Goal: Transaction & Acquisition: Purchase product/service

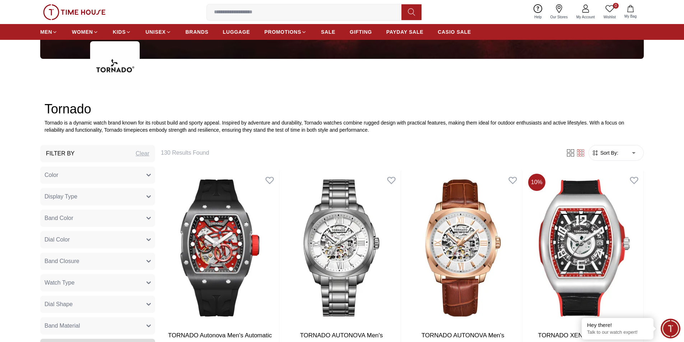
scroll to position [323, 0]
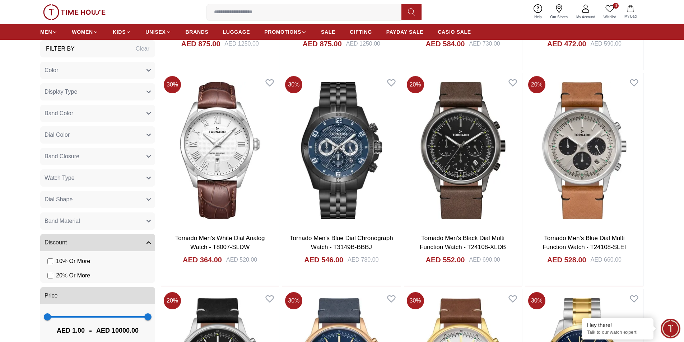
scroll to position [2191, 0]
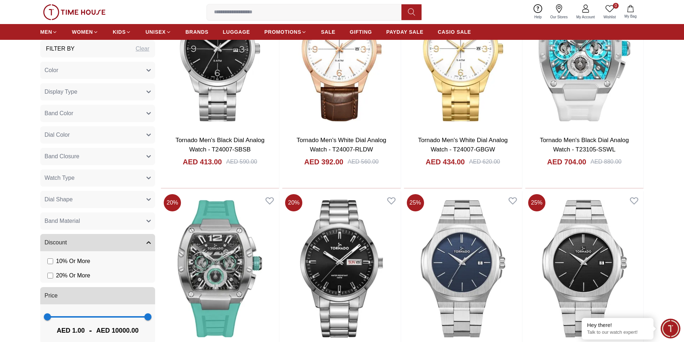
scroll to position [2749, 0]
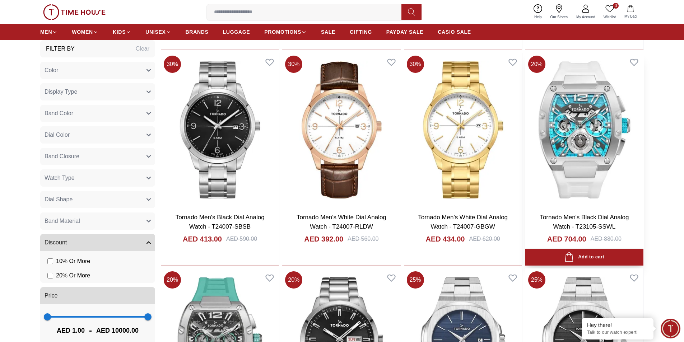
click at [588, 130] on img at bounding box center [584, 130] width 118 height 154
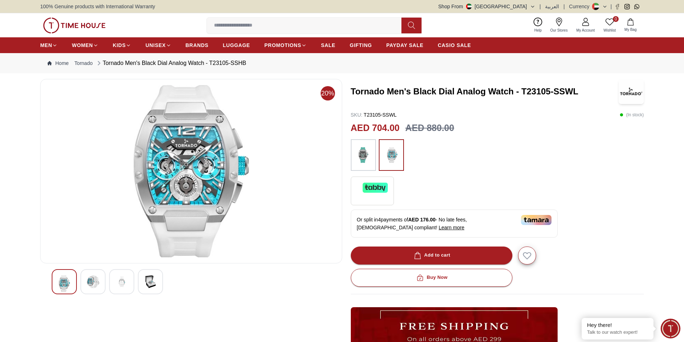
click at [88, 283] on img at bounding box center [92, 281] width 13 height 13
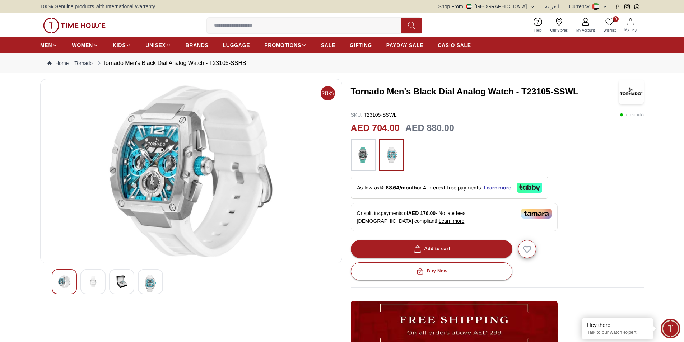
click at [92, 278] on img at bounding box center [92, 281] width 13 height 13
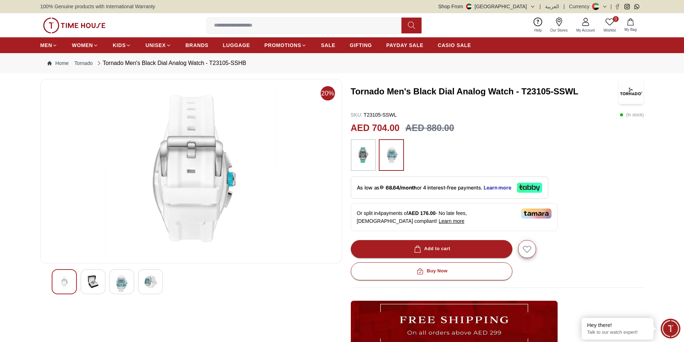
click at [120, 281] on img at bounding box center [121, 283] width 13 height 17
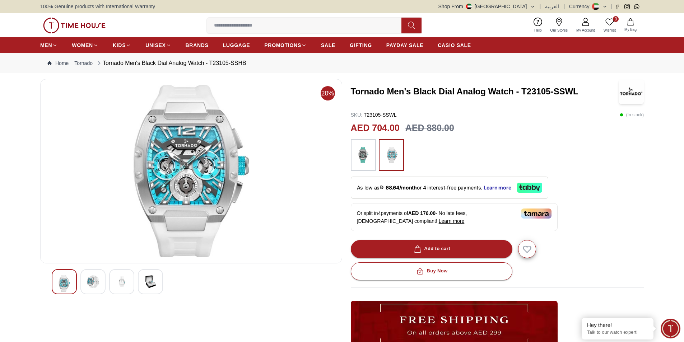
click at [140, 282] on div at bounding box center [150, 281] width 25 height 25
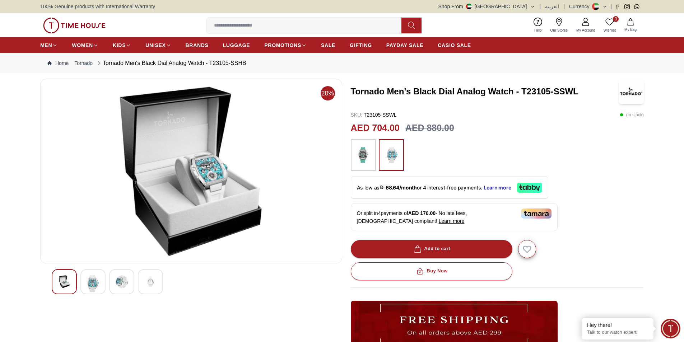
click at [61, 282] on img at bounding box center [64, 281] width 13 height 13
click at [97, 277] on img at bounding box center [92, 283] width 13 height 17
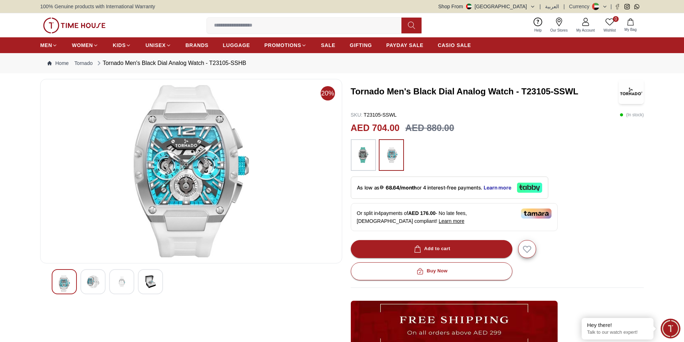
click at [110, 282] on div at bounding box center [121, 281] width 25 height 25
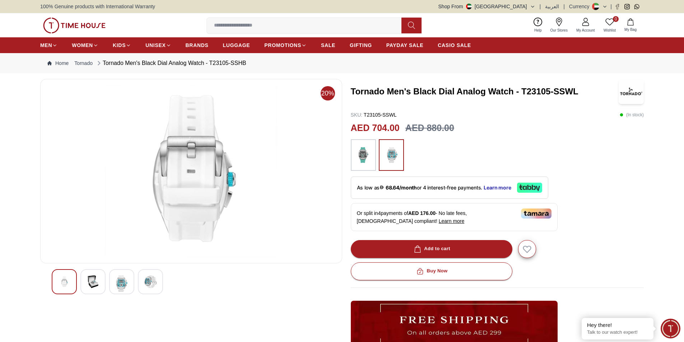
click at [126, 283] on img at bounding box center [121, 283] width 13 height 17
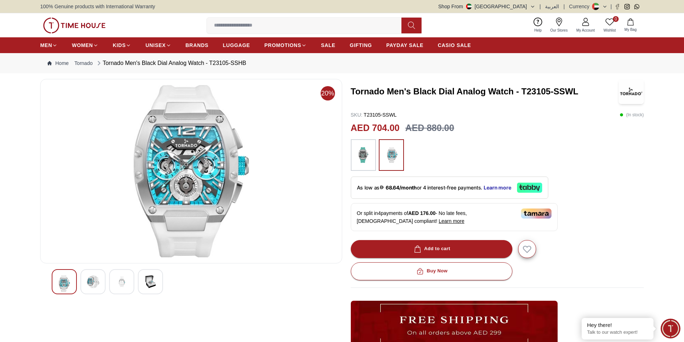
click at [96, 281] on img at bounding box center [92, 281] width 13 height 13
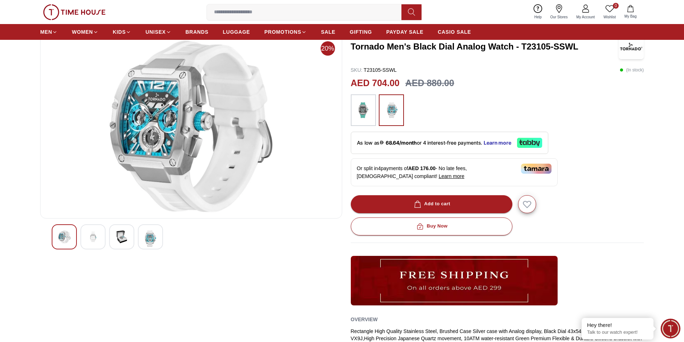
scroll to position [44, 0]
click at [506, 142] on span "Learn more" at bounding box center [497, 143] width 28 height 6
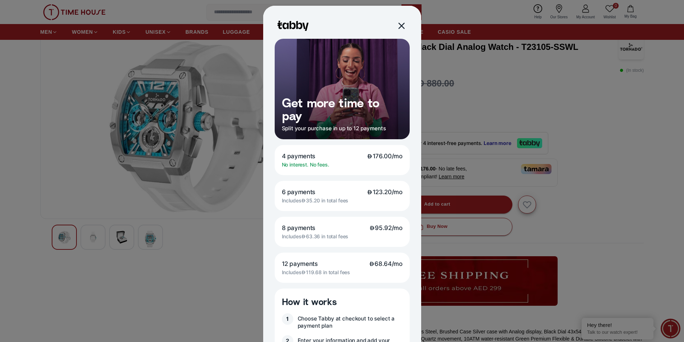
click at [398, 27] on div at bounding box center [401, 26] width 8 height 8
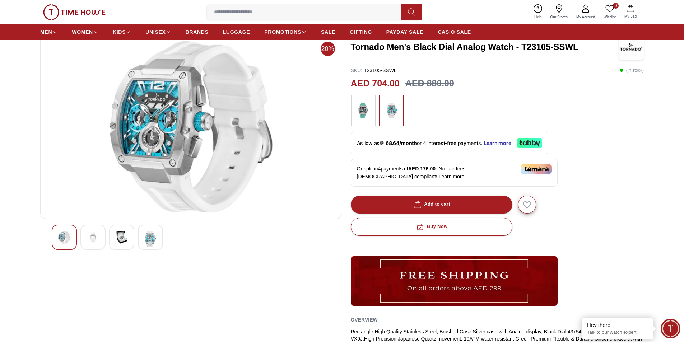
scroll to position [188, 0]
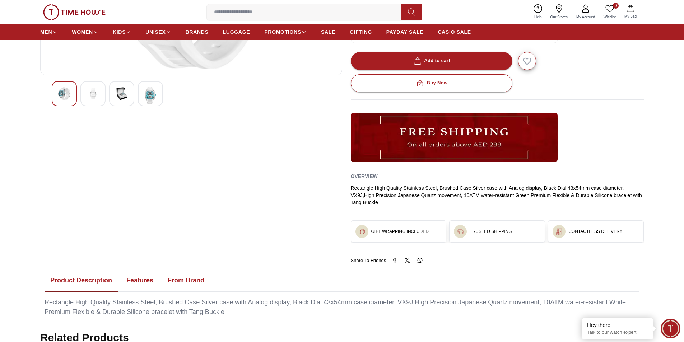
click at [609, 7] on icon at bounding box center [609, 8] width 9 height 9
